Goal: Find specific fact: Find specific fact

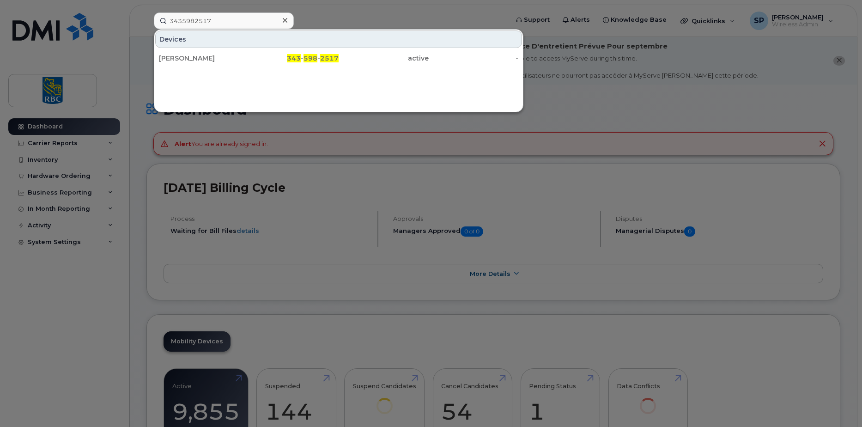
type input "3435982517"
click at [207, 53] on div "[PERSON_NAME]" at bounding box center [204, 58] width 90 height 17
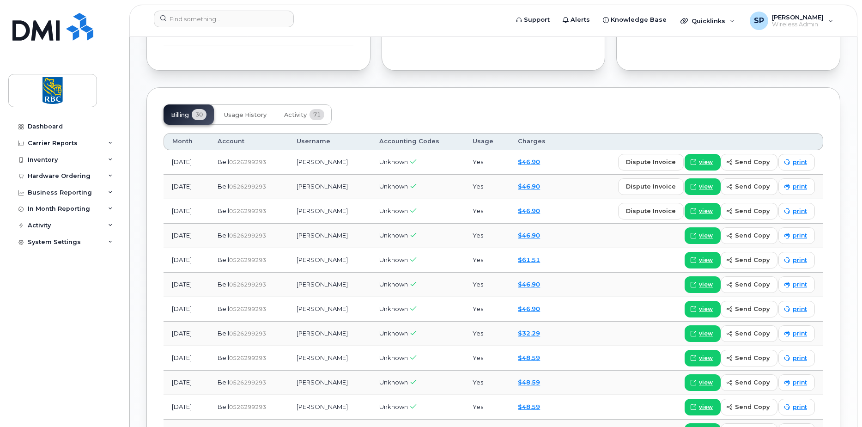
scroll to position [681, 0]
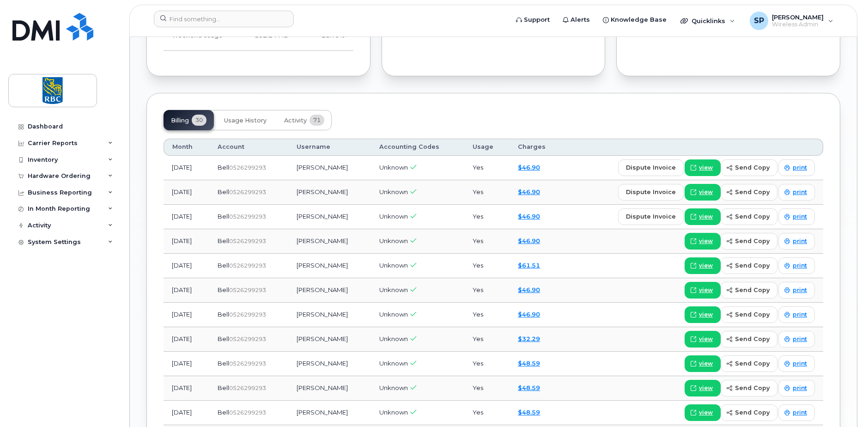
click at [266, 166] on span "0526299293" at bounding box center [247, 167] width 37 height 7
copy span "0526299293"
